Goal: Transaction & Acquisition: Obtain resource

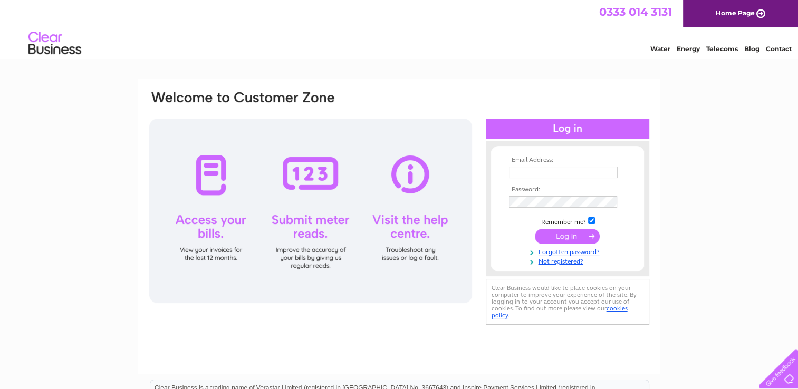
click at [519, 171] on input "text" at bounding box center [563, 173] width 109 height 12
type input "may.tovey@rich-tovey.co.uk"
click at [574, 237] on input "submit" at bounding box center [567, 236] width 65 height 15
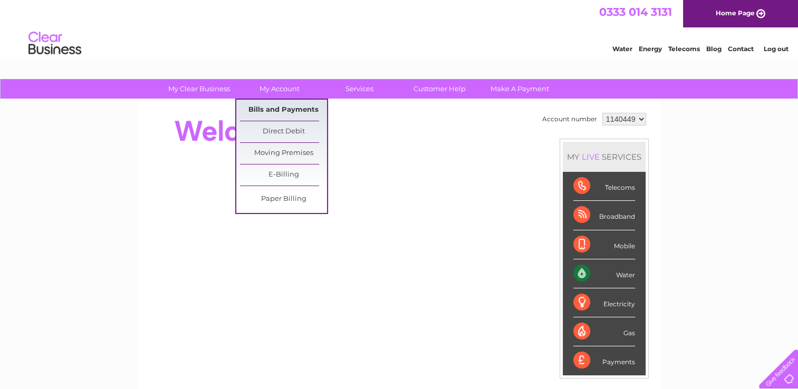
click at [280, 108] on link "Bills and Payments" at bounding box center [283, 110] width 87 height 21
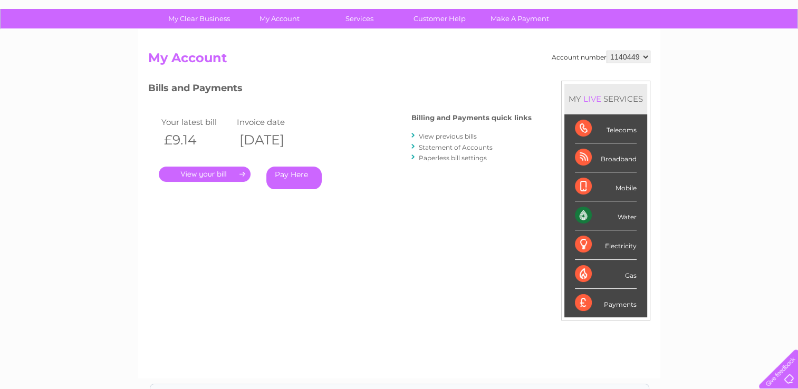
scroll to position [91, 0]
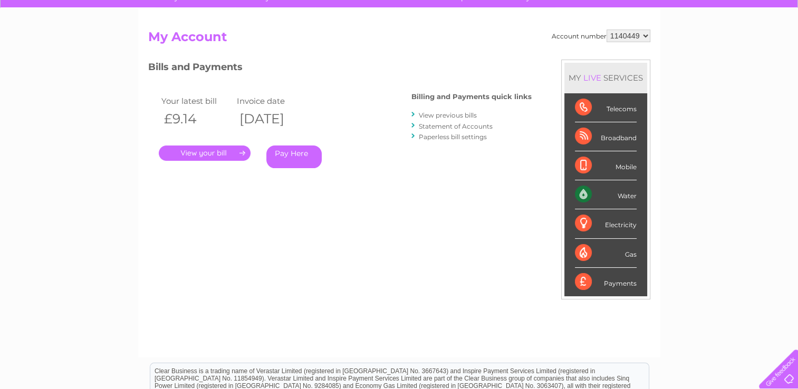
click at [202, 155] on link "." at bounding box center [205, 153] width 92 height 15
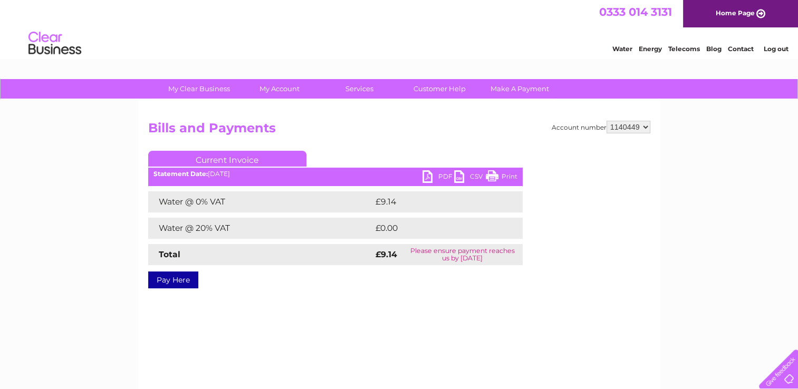
click at [427, 175] on link "PDF" at bounding box center [438, 177] width 32 height 15
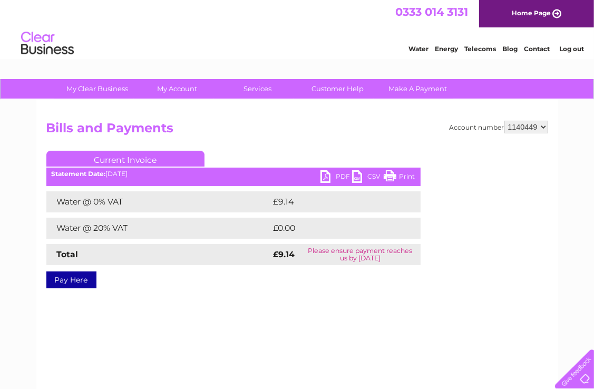
click at [337, 177] on link "PDF" at bounding box center [337, 177] width 32 height 15
click at [572, 49] on link "Log out" at bounding box center [571, 49] width 25 height 8
